Goal: Task Accomplishment & Management: Manage account settings

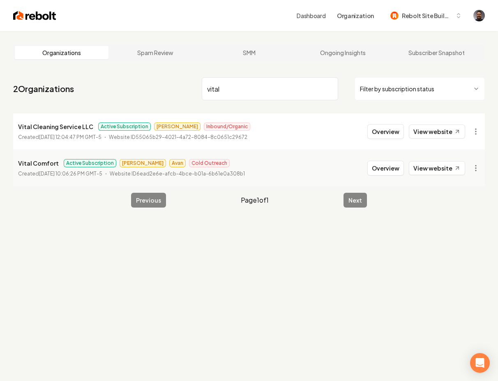
type input "vital"
click at [59, 131] on p "Vital Cleaning Service LLC" at bounding box center [55, 127] width 75 height 10
drag, startPoint x: 424, startPoint y: 129, endPoint x: 392, endPoint y: 133, distance: 31.8
click at [392, 133] on div "Overview View website" at bounding box center [416, 131] width 98 height 15
click at [384, 134] on button "Overview" at bounding box center [385, 131] width 37 height 15
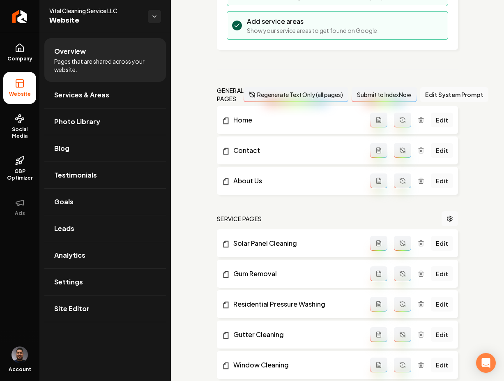
scroll to position [180, 0]
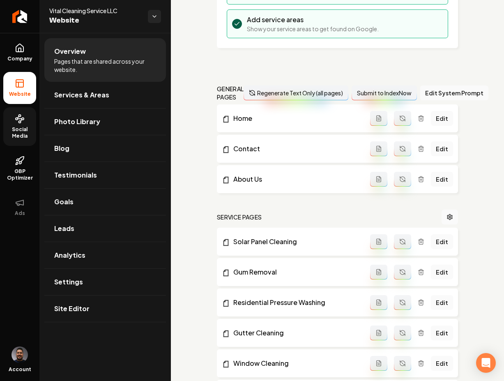
click at [28, 125] on link "Social Media" at bounding box center [19, 126] width 33 height 39
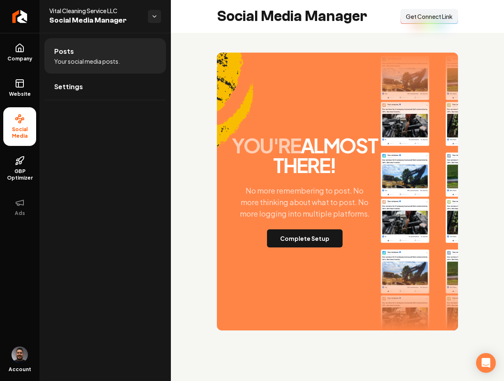
click at [204, 144] on div "you're almost there! No more remembering to post. No more thinking about what t…" at bounding box center [337, 191] width 333 height 317
click at [409, 20] on span "Get Connect Link" at bounding box center [429, 16] width 47 height 8
click at [306, 247] on button "Complete Setup" at bounding box center [305, 238] width 76 height 18
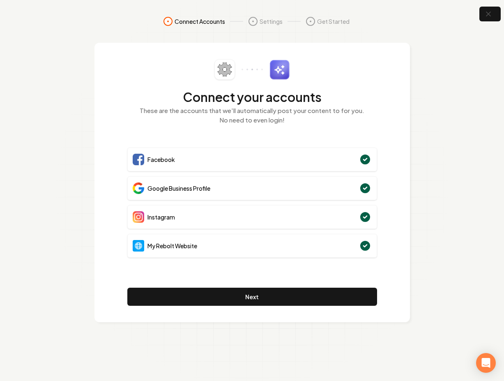
click at [53, 91] on section "Connect Accounts Settings Get Started Connect your accounts These are the accou…" at bounding box center [252, 190] width 504 height 381
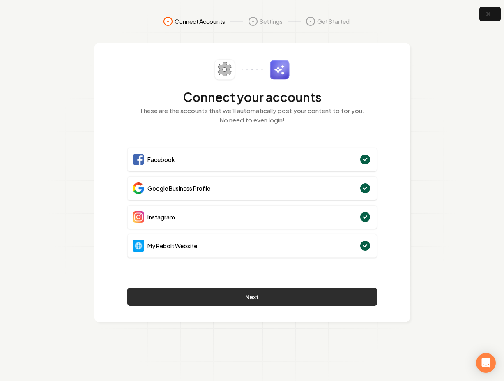
click at [217, 297] on button "Next" at bounding box center [252, 296] width 250 height 18
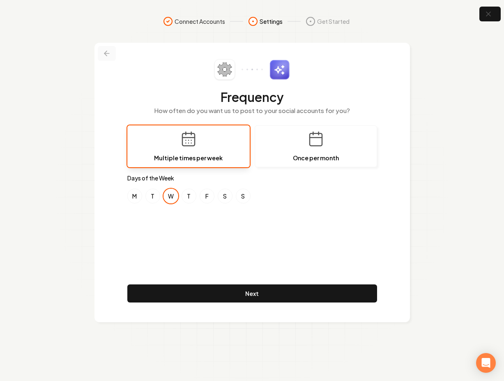
click at [107, 54] on icon at bounding box center [107, 53] width 8 height 8
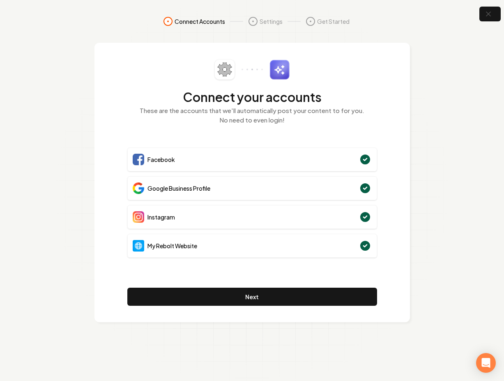
click at [183, 21] on span "Connect Accounts" at bounding box center [199, 21] width 50 height 8
click at [487, 14] on icon "button" at bounding box center [488, 14] width 10 height 10
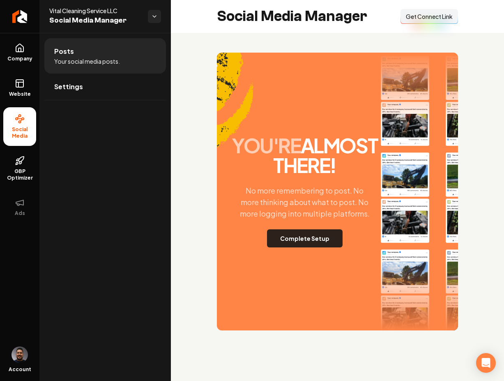
click at [303, 247] on button "Complete Setup" at bounding box center [305, 238] width 76 height 18
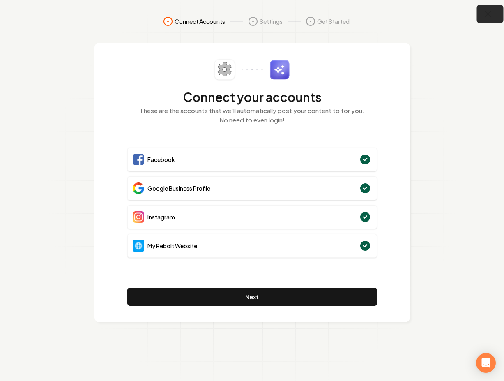
click at [484, 15] on icon "button" at bounding box center [488, 14] width 10 height 10
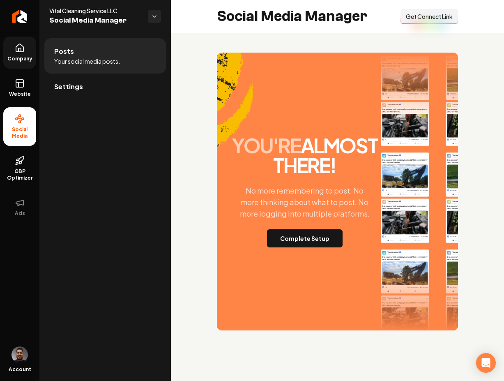
click at [16, 56] on span "Company" at bounding box center [20, 58] width 32 height 7
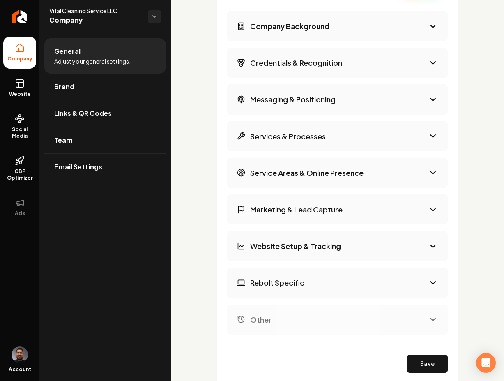
scroll to position [1494, 0]
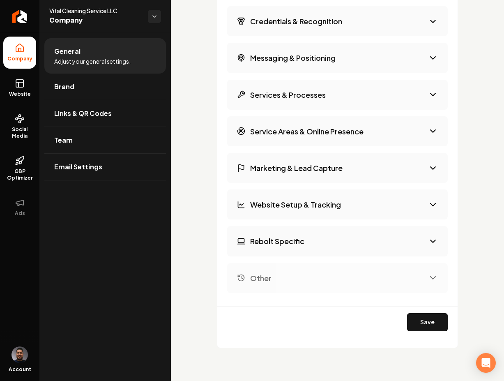
click at [415, 239] on button "Rebolt Specific" at bounding box center [337, 241] width 220 height 30
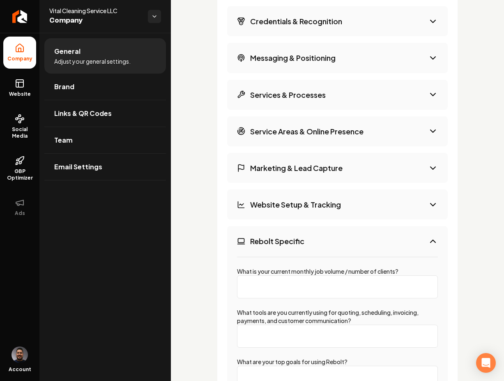
click at [411, 211] on button "Website Setup & Tracking" at bounding box center [337, 204] width 220 height 30
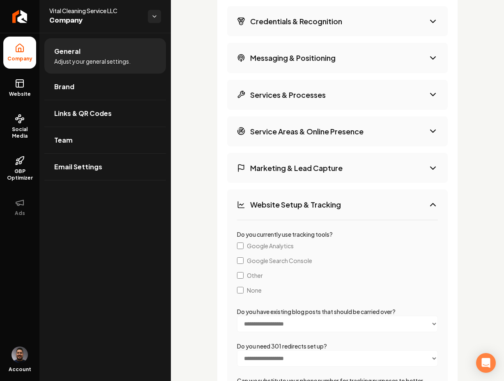
click at [394, 132] on button "Service Areas & Online Presence" at bounding box center [337, 131] width 220 height 30
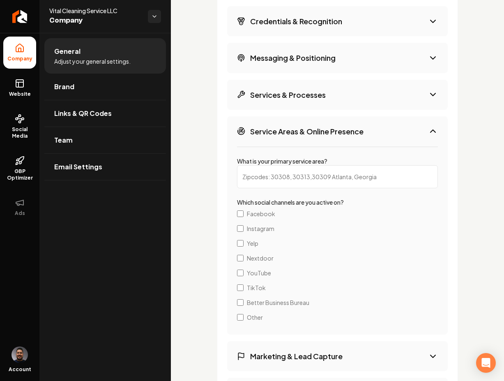
click at [373, 133] on button "Service Areas & Online Presence" at bounding box center [337, 131] width 220 height 30
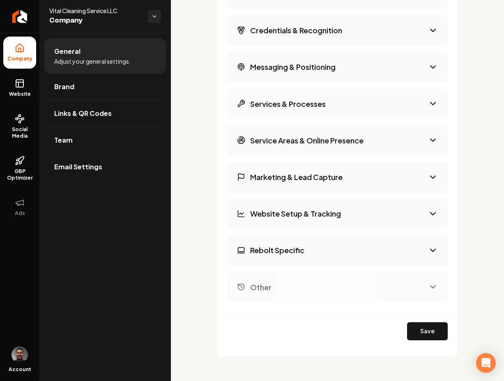
scroll to position [1462, 0]
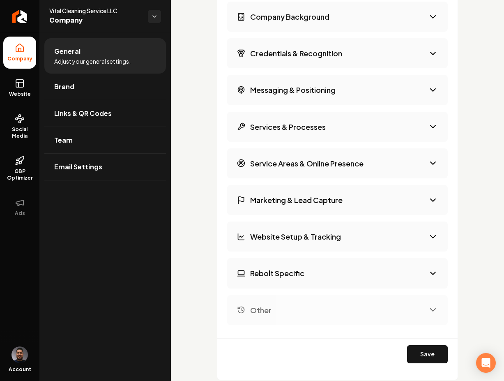
click at [379, 93] on button "Messaging & Positioning" at bounding box center [337, 90] width 220 height 30
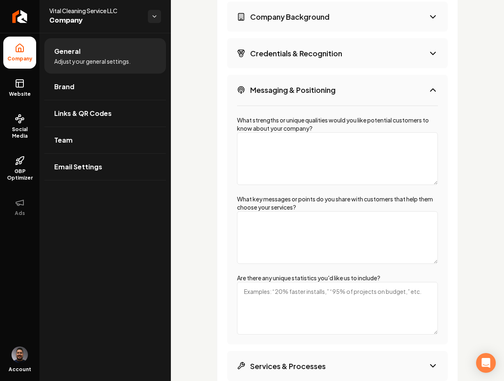
click at [379, 85] on button "Messaging & Positioning" at bounding box center [337, 90] width 220 height 30
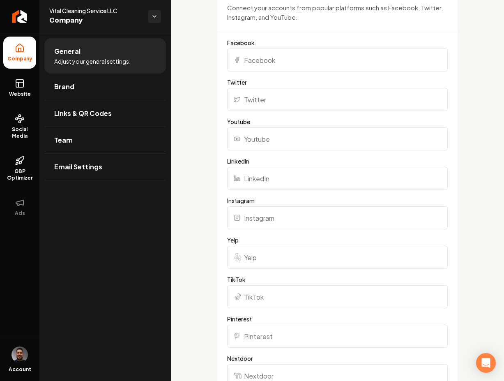
scroll to position [832, 0]
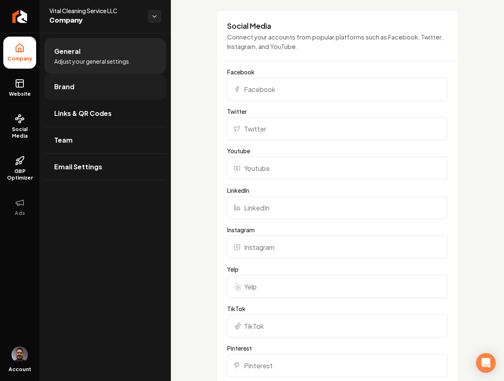
click at [69, 85] on span "Brand" at bounding box center [64, 87] width 20 height 10
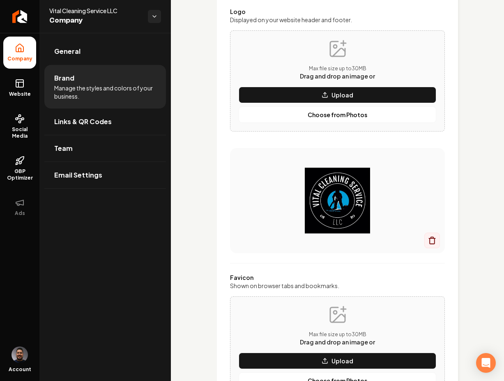
scroll to position [832, 0]
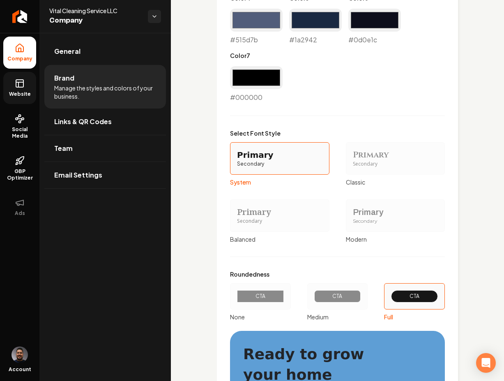
click at [24, 94] on span "Website" at bounding box center [20, 94] width 28 height 7
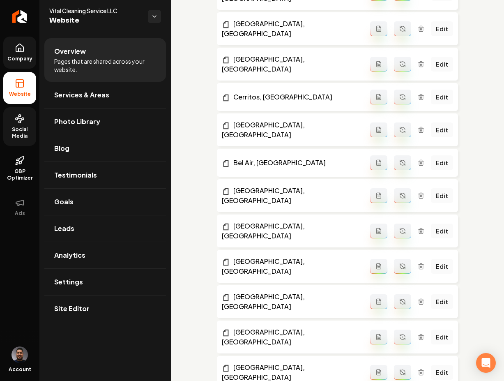
click at [26, 131] on span "Social Media" at bounding box center [19, 132] width 33 height 13
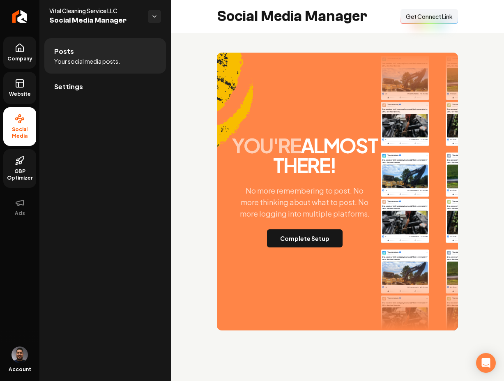
click at [27, 168] on span "GBP Optimizer" at bounding box center [19, 174] width 33 height 13
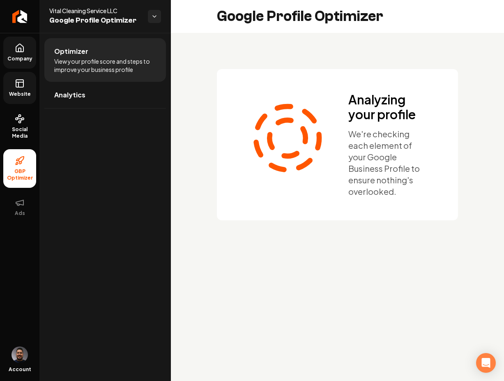
click at [19, 57] on span "Company" at bounding box center [20, 58] width 32 height 7
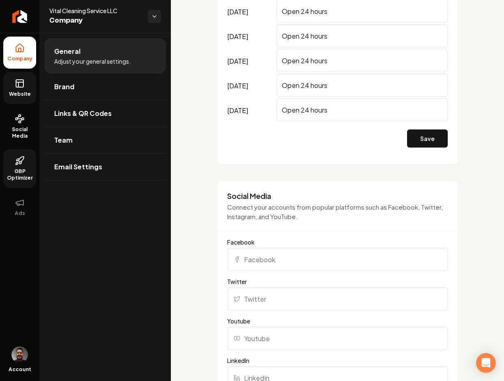
scroll to position [838, 0]
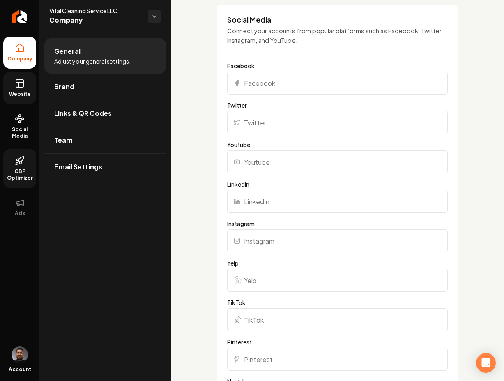
click at [272, 242] on input "Instagram" at bounding box center [337, 240] width 220 height 23
paste input "https://www.instagram.com/vitalcleaningservicellc/"
type input "https://www.instagram.com/vitalcleaningservicellc/"
click at [464, 230] on div "Basics The more information you provide, the better your site will turn out sin…" at bounding box center [337, 114] width 333 height 1841
click at [248, 83] on input "Facebook" at bounding box center [337, 82] width 220 height 23
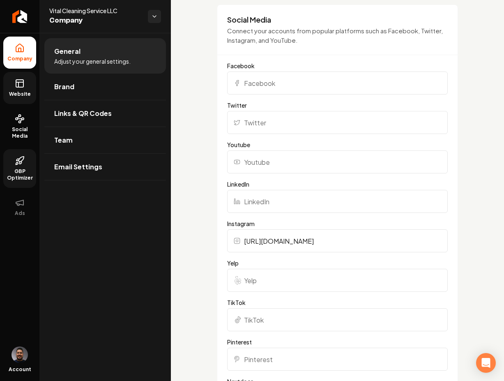
paste input "https://www.facebook.com/people/Vital-Cleaning-Service-LLC/61566360096716"
type input "https://www.facebook.com/people/Vital-Cleaning-Service-LLC/61566360096716"
click at [466, 117] on div "Basics The more information you provide, the better your site will turn out sin…" at bounding box center [337, 114] width 333 height 1841
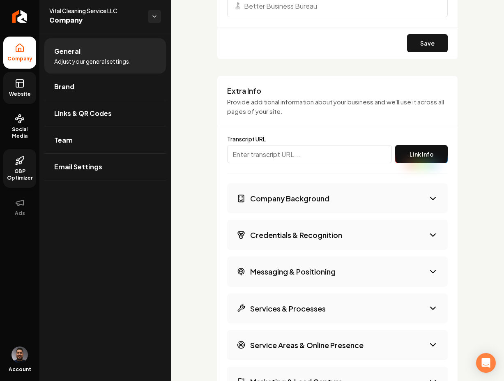
scroll to position [1494, 0]
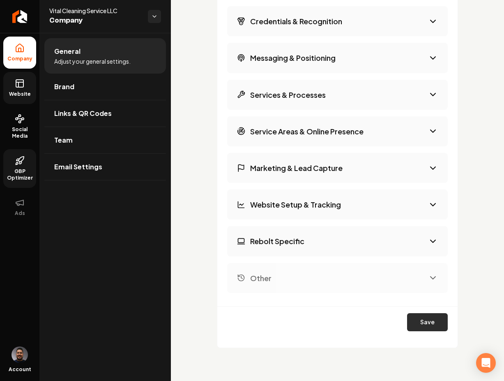
click at [437, 325] on button "Save" at bounding box center [427, 322] width 41 height 18
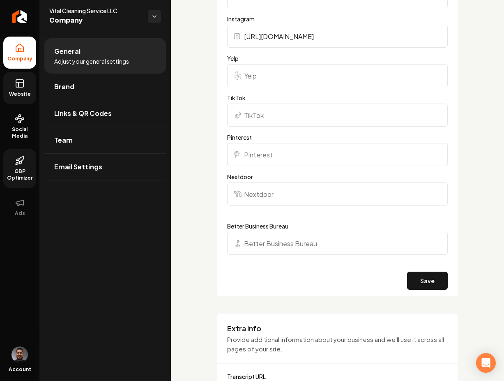
scroll to position [1053, 0]
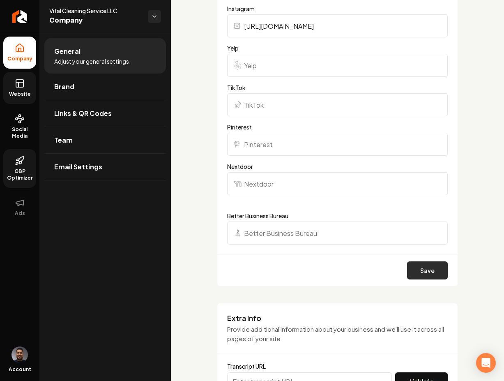
click at [425, 264] on button "Save" at bounding box center [427, 270] width 41 height 18
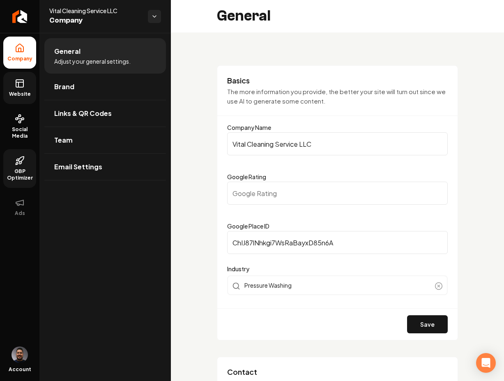
scroll to position [0, 0]
click at [234, 194] on input "Google Rating" at bounding box center [337, 193] width 220 height 23
click at [434, 191] on input "0.1" at bounding box center [337, 193] width 220 height 23
type input "0"
click at [435, 197] on input "0" at bounding box center [337, 193] width 220 height 23
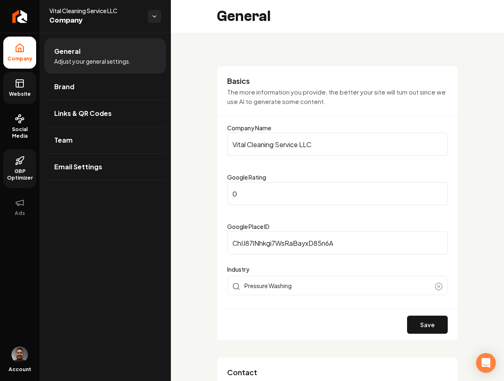
click at [399, 179] on div "Google Rating 0" at bounding box center [337, 188] width 220 height 33
click at [382, 191] on input "0" at bounding box center [337, 193] width 220 height 23
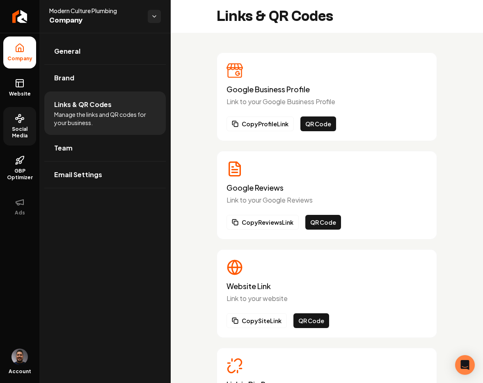
click at [28, 116] on link "Social Media" at bounding box center [19, 126] width 33 height 39
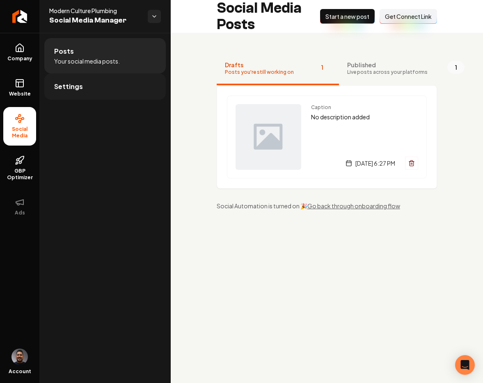
click at [87, 82] on link "Settings" at bounding box center [105, 86] width 122 height 26
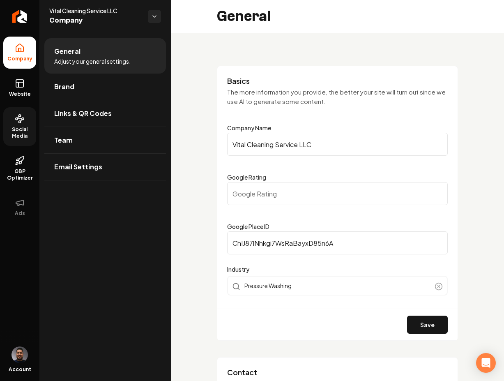
click at [23, 119] on circle at bounding box center [23, 119] width 2 height 2
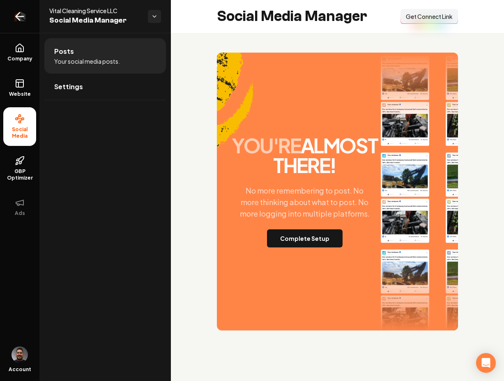
click at [25, 16] on icon "Return to dashboard" at bounding box center [19, 16] width 13 height 13
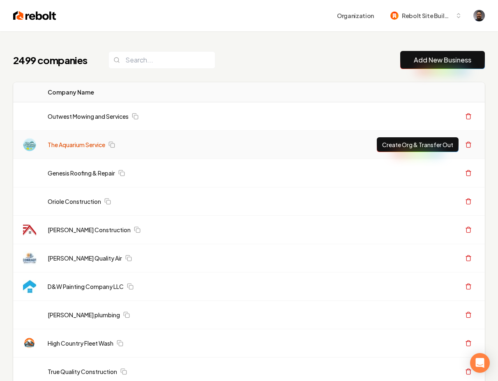
click at [62, 145] on link "The Aquarium Service" at bounding box center [76, 144] width 57 height 8
click at [78, 145] on link "The Aquarium Service" at bounding box center [76, 144] width 57 height 8
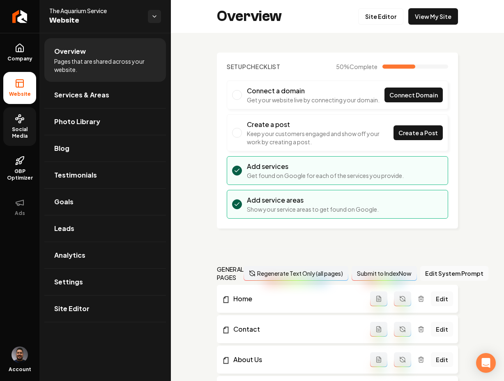
click at [20, 117] on icon at bounding box center [20, 119] width 10 height 10
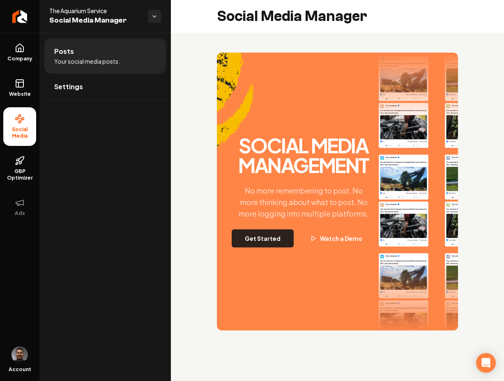
click at [256, 247] on button "Get Started" at bounding box center [263, 238] width 62 height 18
